Goal: Task Accomplishment & Management: Use online tool/utility

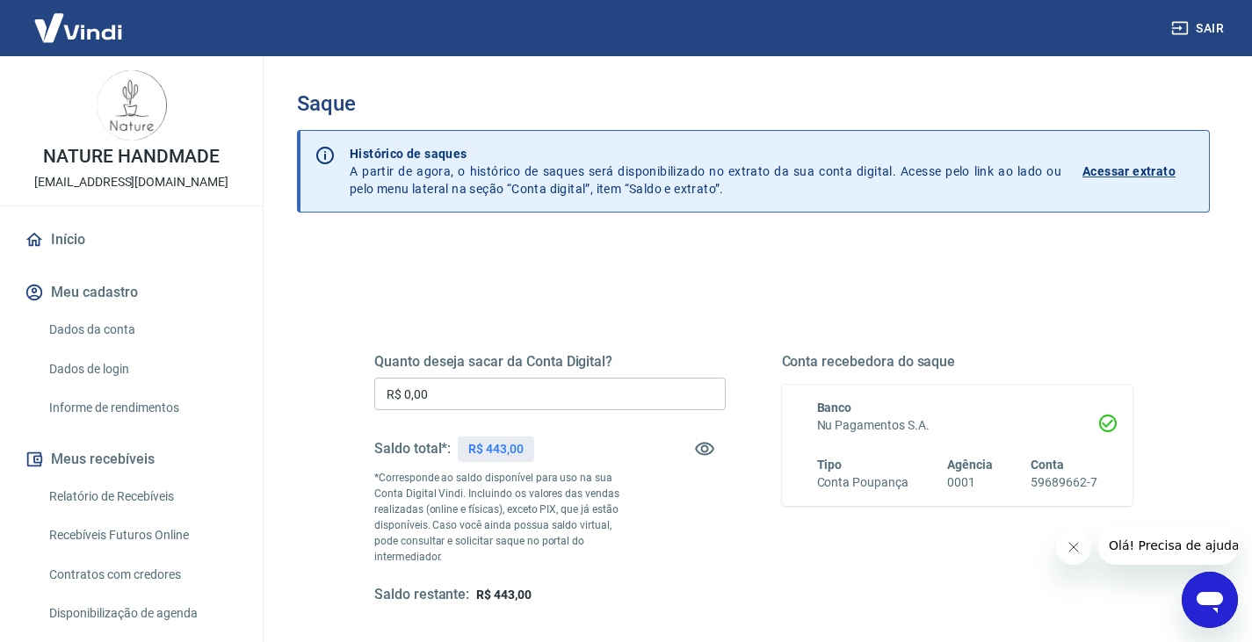
click at [477, 389] on input "R$ 0,00" at bounding box center [550, 394] width 352 height 33
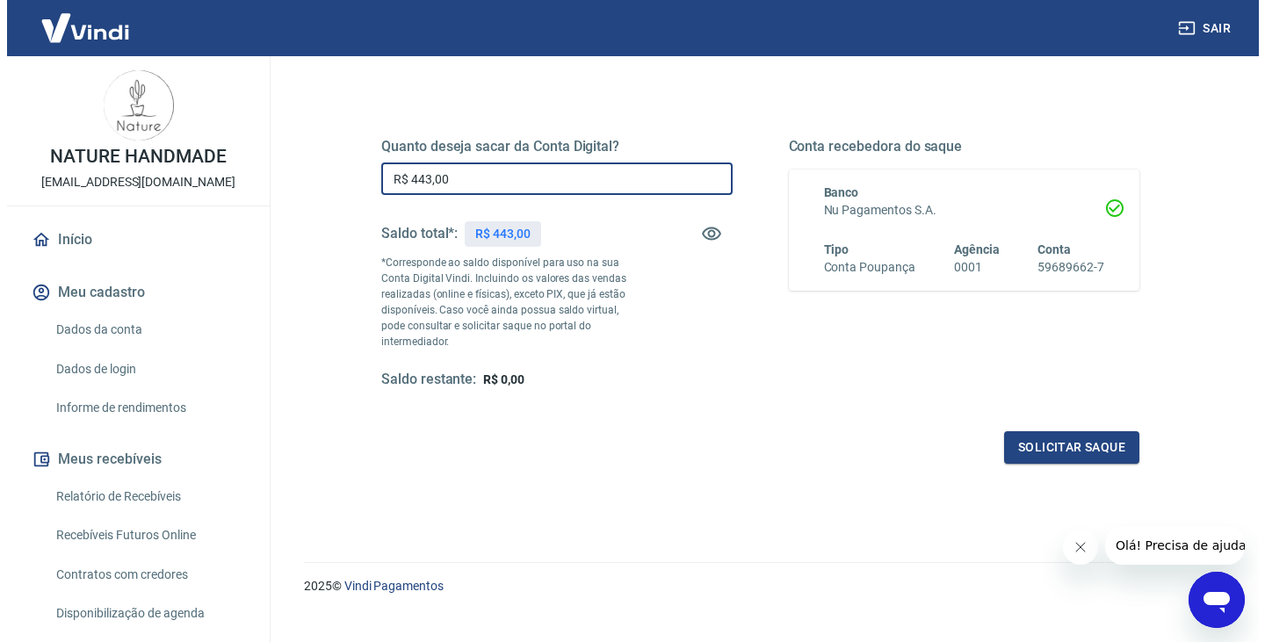
scroll to position [227, 0]
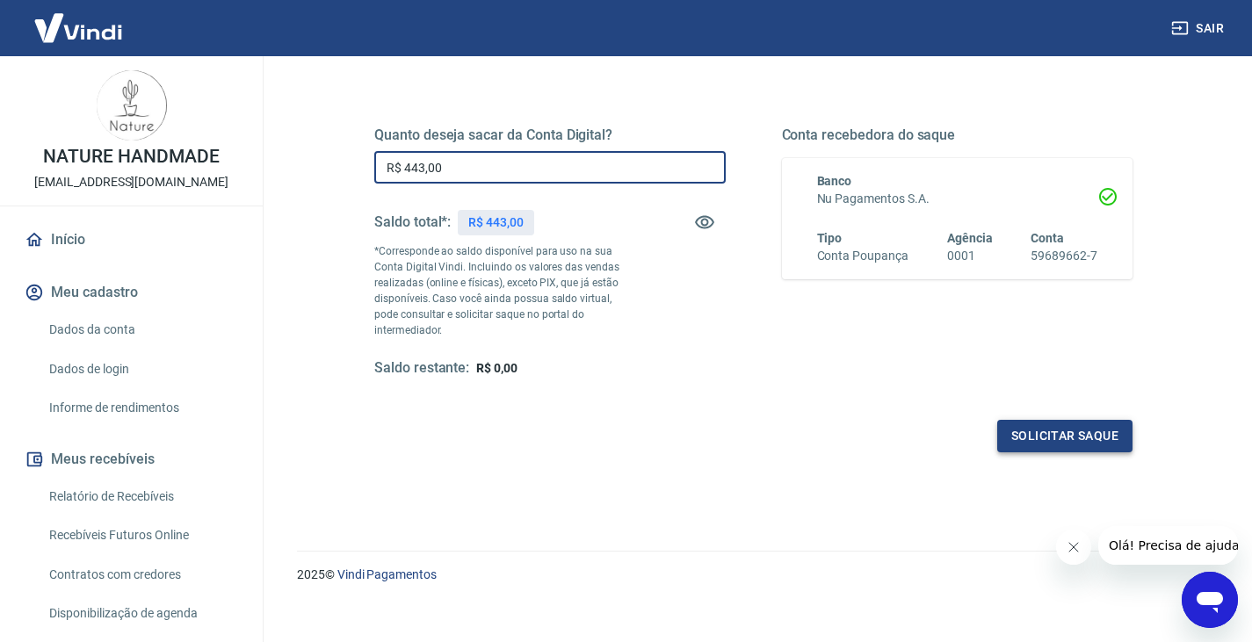
type input "R$ 443,00"
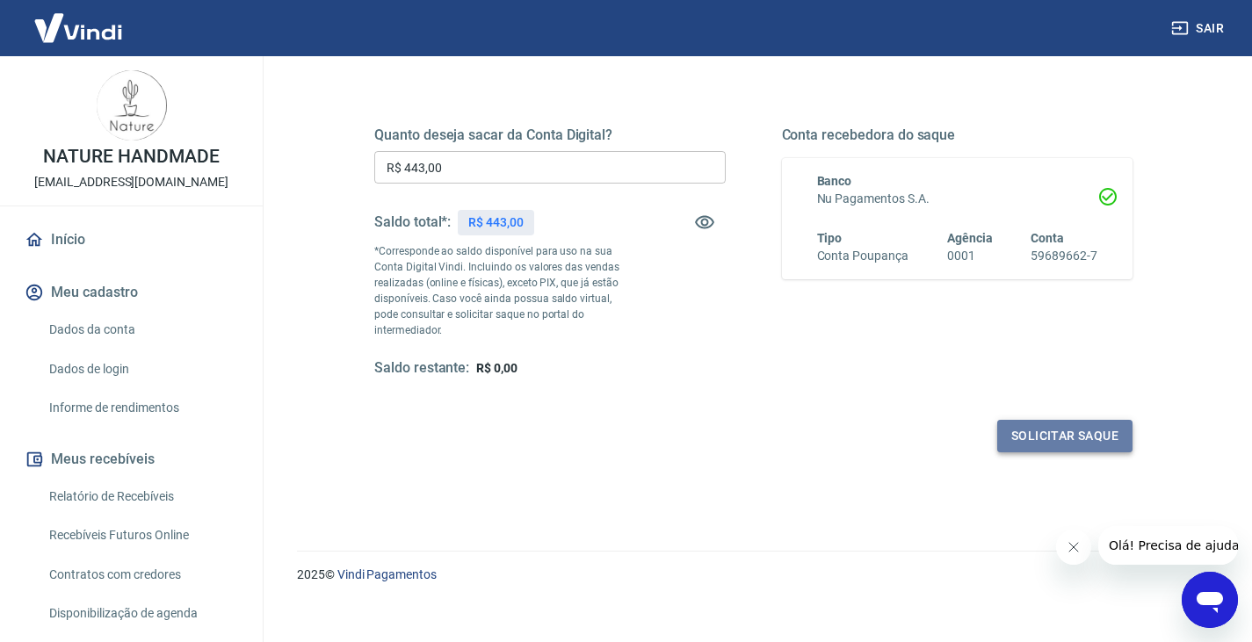
click at [1055, 425] on button "Solicitar saque" at bounding box center [1064, 436] width 135 height 33
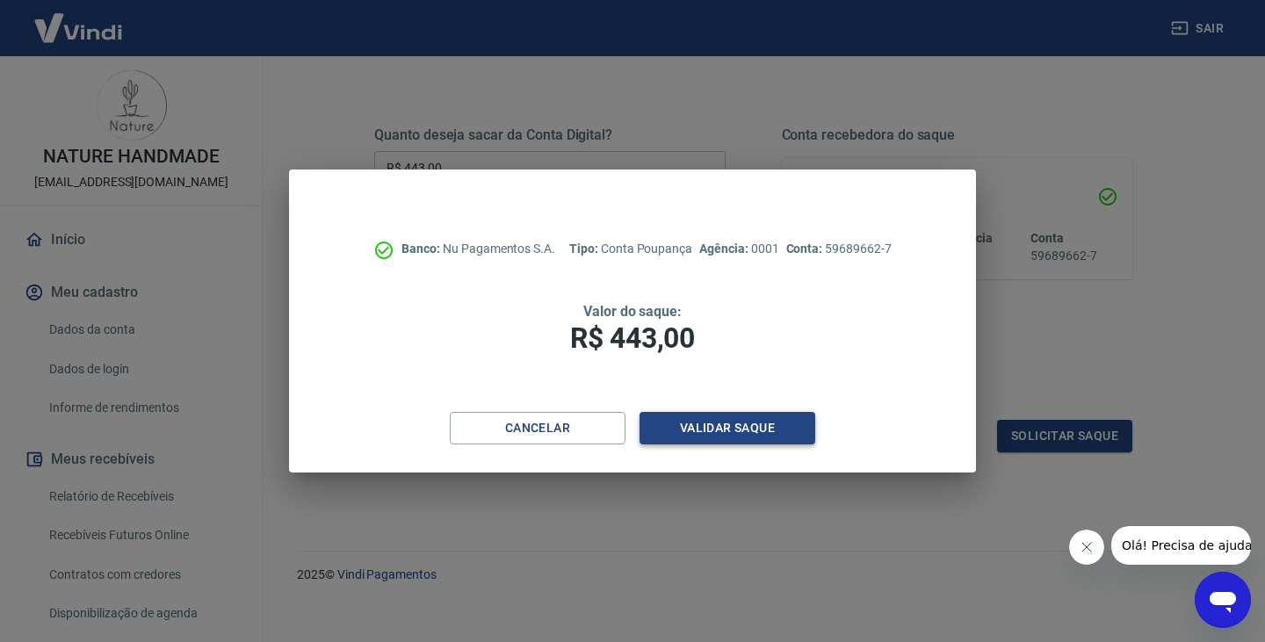
click at [714, 428] on button "Validar saque" at bounding box center [728, 428] width 176 height 33
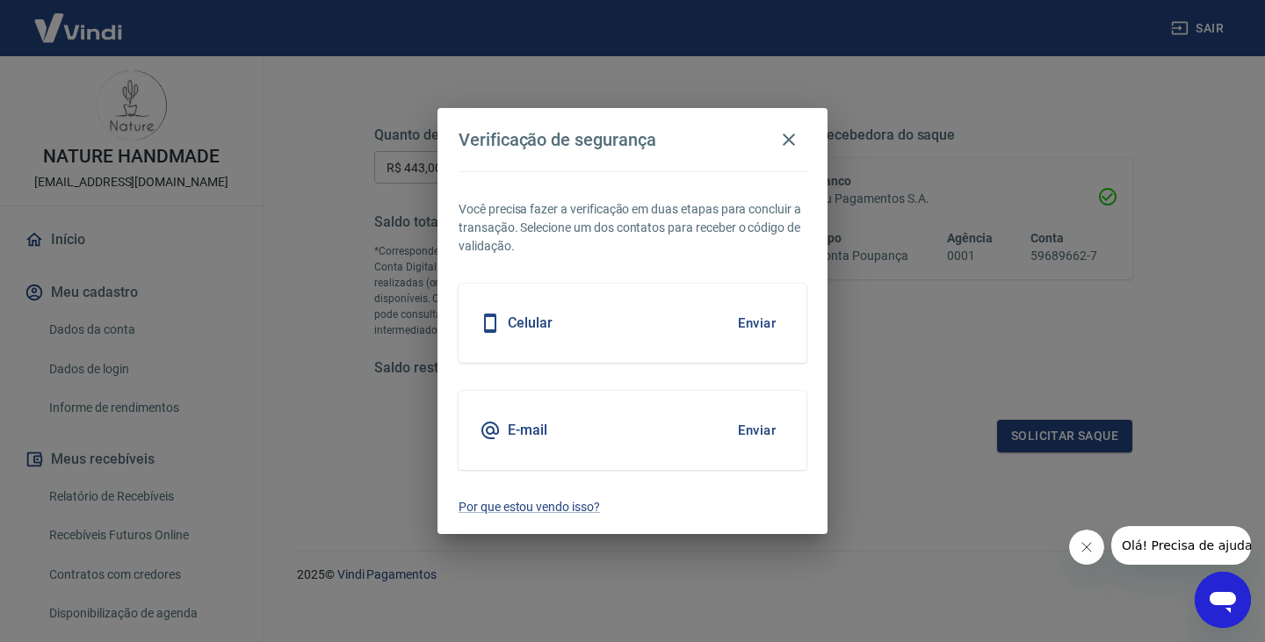
click at [567, 411] on div "E-mail Enviar" at bounding box center [633, 430] width 348 height 79
click at [752, 425] on button "Enviar" at bounding box center [757, 430] width 57 height 37
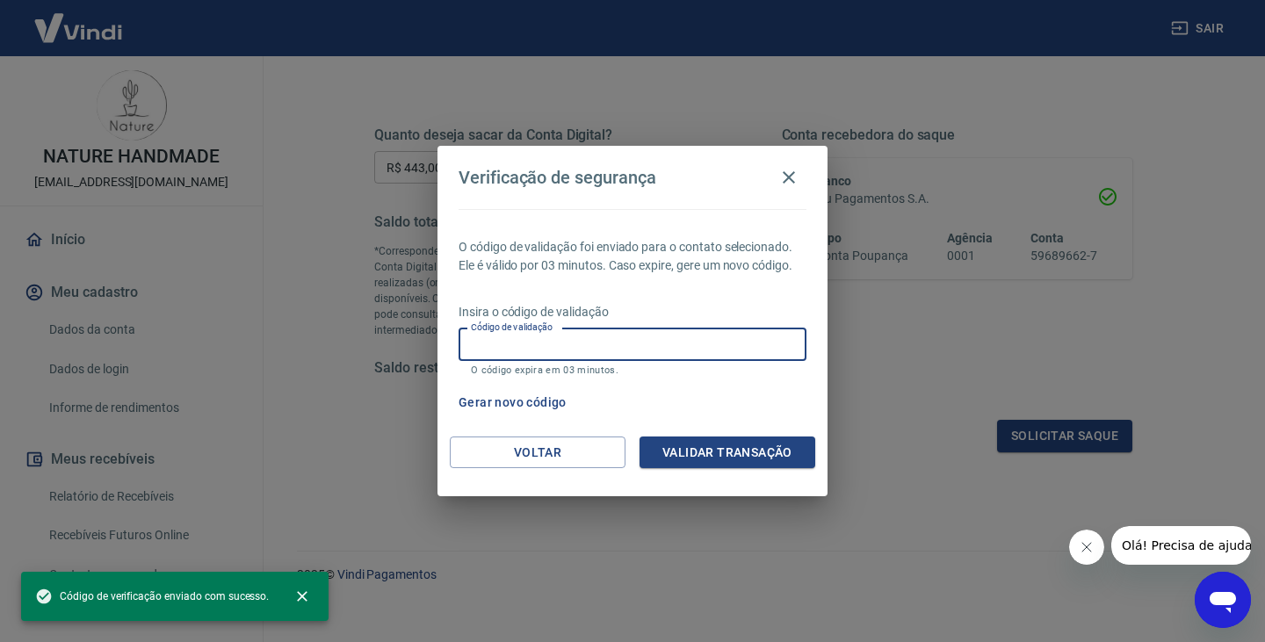
click at [605, 354] on input "Código de validação" at bounding box center [633, 345] width 348 height 33
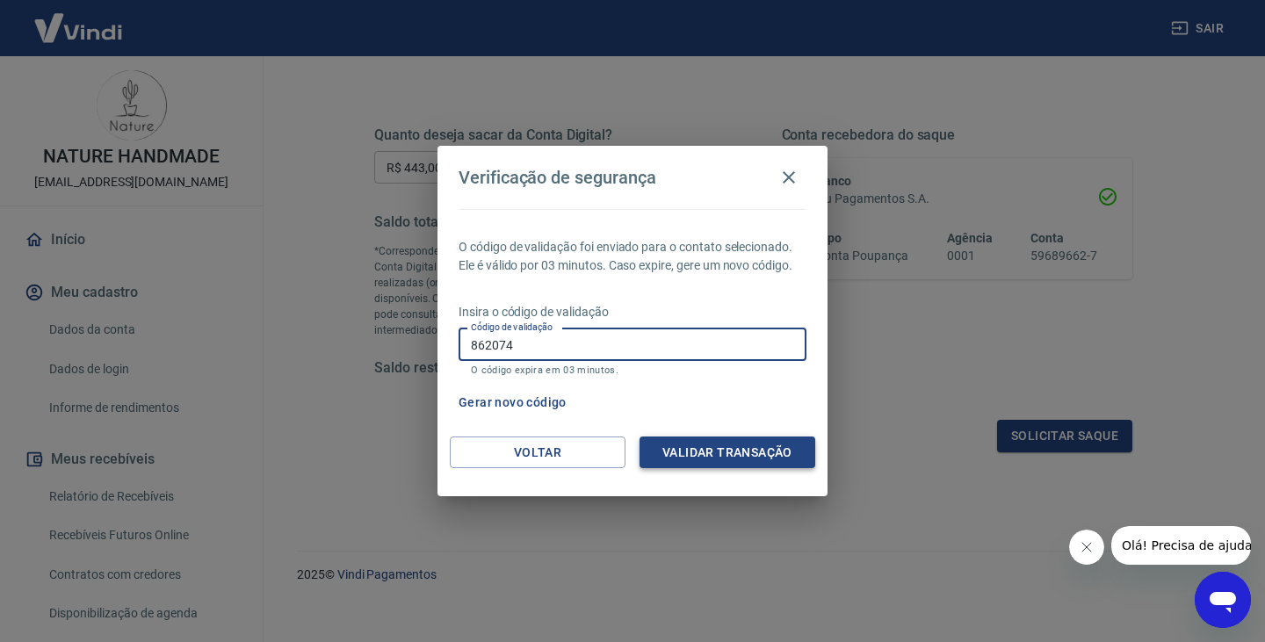
type input "862074"
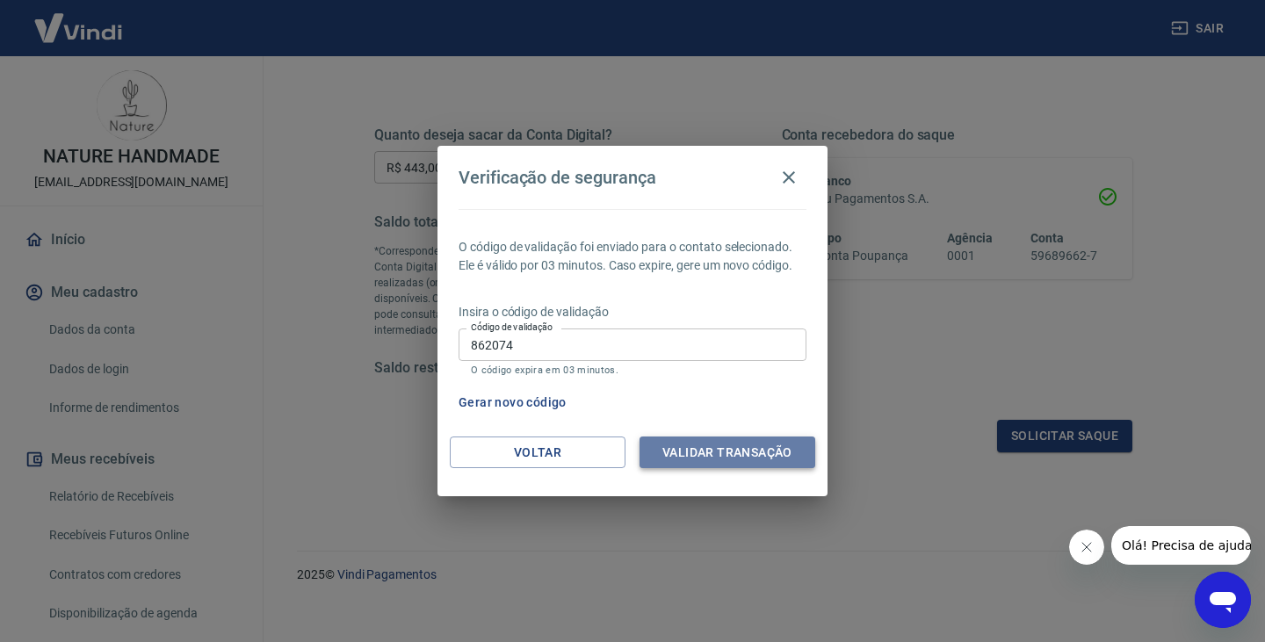
click at [721, 453] on button "Validar transação" at bounding box center [728, 453] width 176 height 33
